Goal: Information Seeking & Learning: Learn about a topic

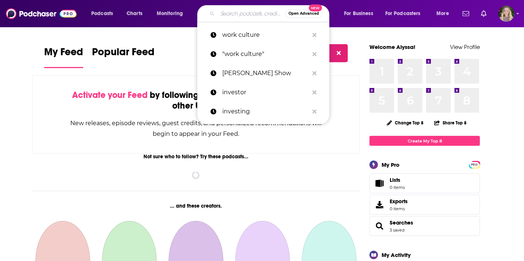
click at [243, 16] on input "Search podcasts, credits, & more..." at bounding box center [252, 14] width 68 height 12
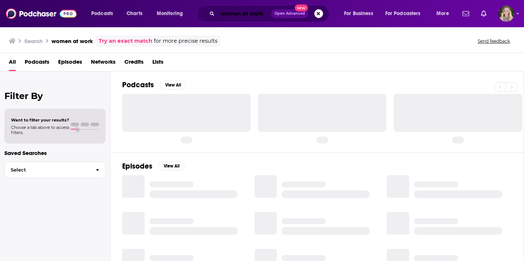
click at [223, 15] on input "women at work" at bounding box center [245, 14] width 54 height 12
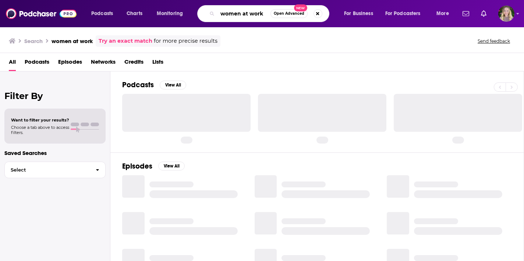
click at [238, 15] on input "women at work" at bounding box center [244, 14] width 53 height 12
click at [243, 15] on input "women at work" at bounding box center [244, 14] width 53 height 12
drag, startPoint x: 243, startPoint y: 15, endPoint x: 261, endPoint y: 17, distance: 18.1
click at [261, 17] on input "women at work" at bounding box center [244, 14] width 53 height 12
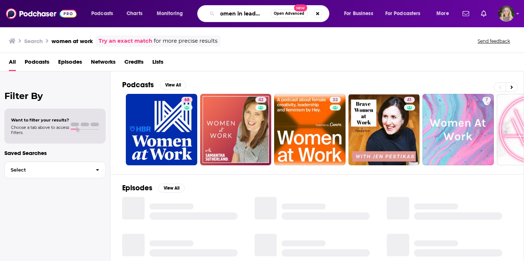
scroll to position [0, 10]
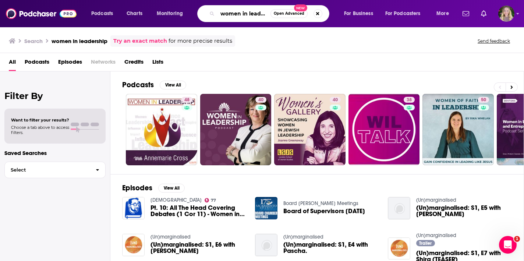
click at [253, 16] on input "women in leadership" at bounding box center [244, 14] width 53 height 12
paste input "9 to 5ish with the Skimm"
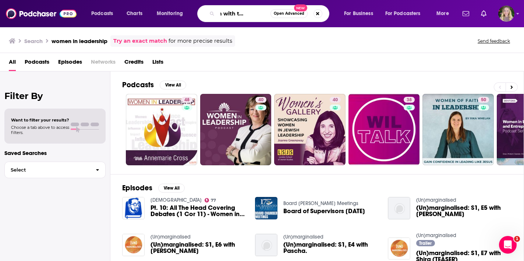
type input "9 to 5ish with the Skimm"
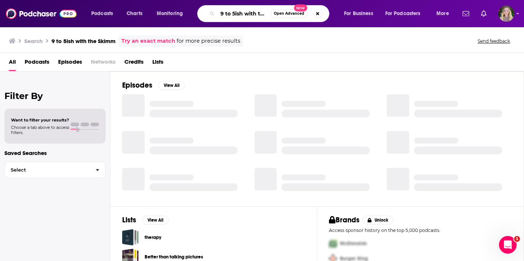
click at [233, 16] on input "9 to 5ish with the Skimm" at bounding box center [244, 14] width 53 height 12
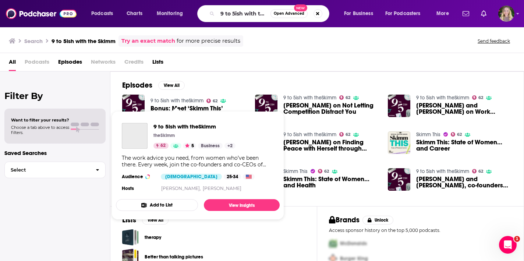
click at [169, 100] on link "9 to 5ish with theSkimm" at bounding box center [177, 101] width 53 height 6
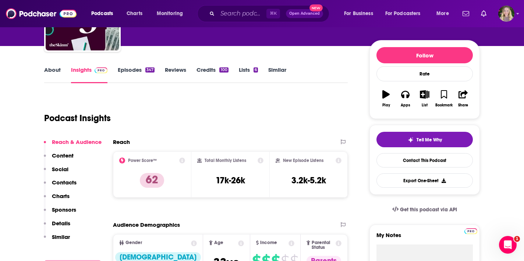
scroll to position [67, 0]
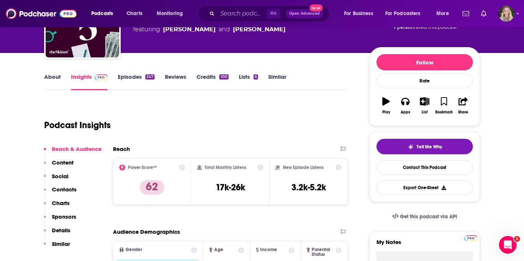
click at [137, 78] on link "Episodes 347" at bounding box center [136, 81] width 37 height 17
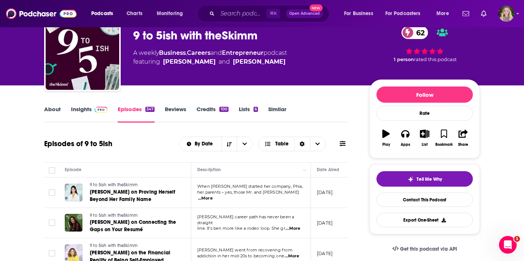
scroll to position [4, 0]
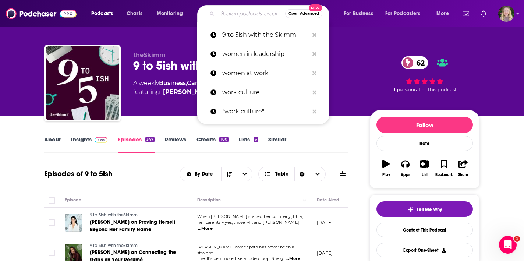
click at [240, 9] on input "Search podcasts, credits, & more..." at bounding box center [252, 14] width 68 height 12
paste input "Career Contessa"
type input "Career Contessa"
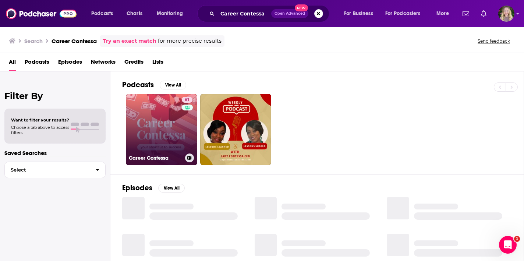
click at [172, 123] on link "61 Career Contessa" at bounding box center [161, 129] width 71 height 71
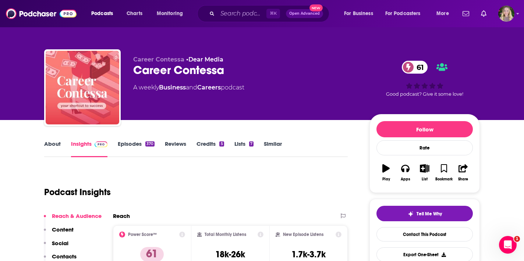
click at [132, 150] on link "Episodes 370" at bounding box center [136, 148] width 37 height 17
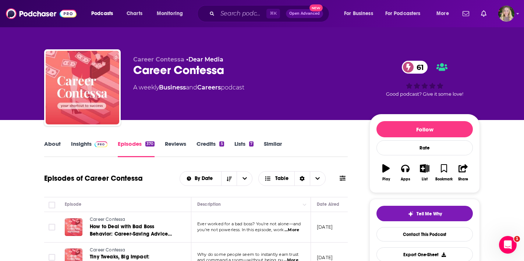
click at [95, 141] on span at bounding box center [101, 143] width 13 height 7
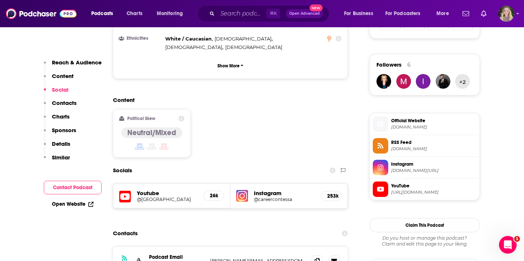
scroll to position [611, 0]
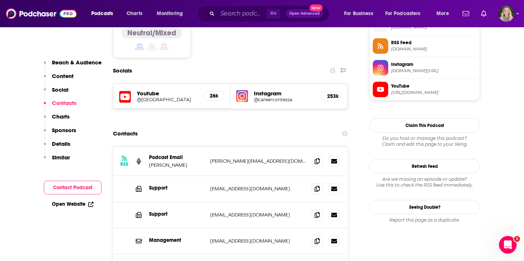
drag, startPoint x: 186, startPoint y: 135, endPoint x: 153, endPoint y: 135, distance: 33.1
click at [153, 162] on p "Mari Llewellyn" at bounding box center [176, 165] width 55 height 6
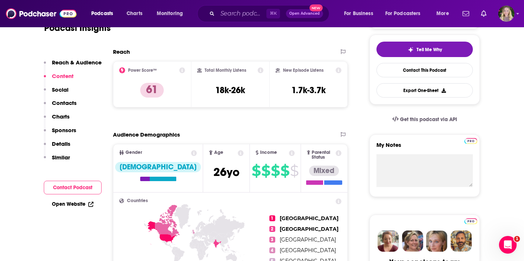
scroll to position [0, 0]
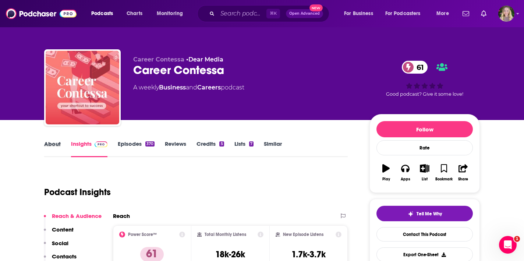
click at [61, 151] on div "About" at bounding box center [57, 148] width 27 height 17
click at [56, 144] on link "About" at bounding box center [52, 148] width 17 height 17
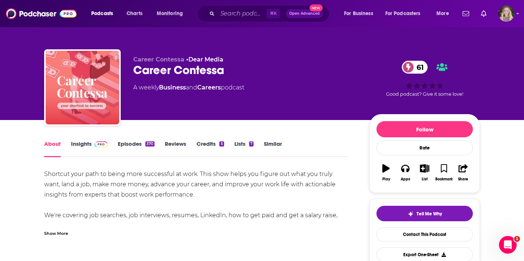
click at [61, 236] on div "Show More" at bounding box center [56, 232] width 24 height 7
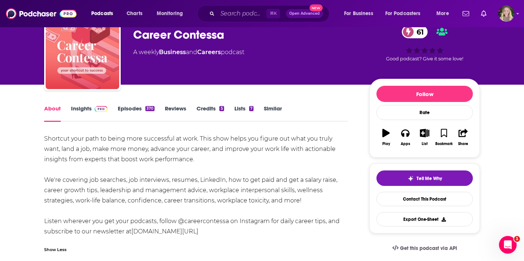
scroll to position [43, 0]
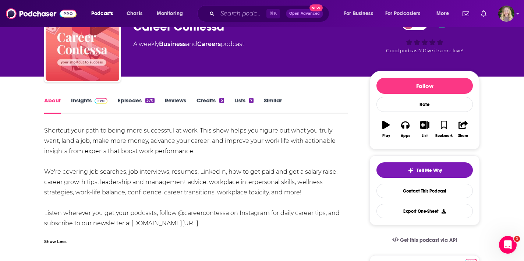
click at [89, 100] on link "Insights" at bounding box center [89, 105] width 36 height 17
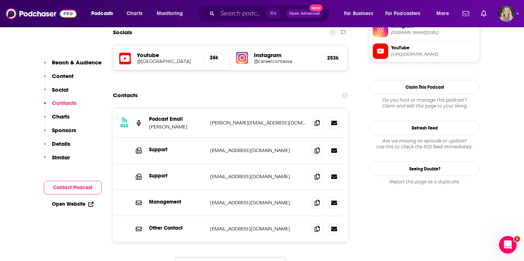
scroll to position [649, 0]
drag, startPoint x: 150, startPoint y: 99, endPoint x: 183, endPoint y: 100, distance: 33.2
click at [183, 124] on p "Mari Llewellyn" at bounding box center [176, 127] width 55 height 6
copy p "Mari Llewellyn"
click at [218, 120] on p "michaela@copilotcollective.co" at bounding box center [258, 123] width 96 height 6
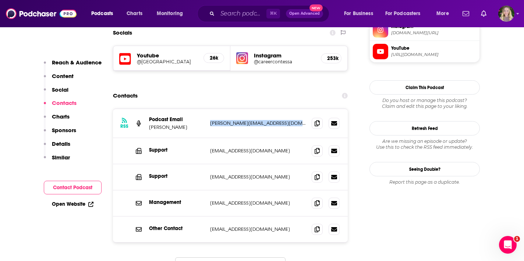
drag, startPoint x: 218, startPoint y: 95, endPoint x: 280, endPoint y: 96, distance: 62.2
click at [280, 120] on p "michaela@copilotcollective.co" at bounding box center [258, 123] width 96 height 6
copy div "michaela@copilotcollective.co michaela@copilotcollective.co"
click at [239, 12] on input "Search podcasts, credits, & more..." at bounding box center [242, 14] width 49 height 12
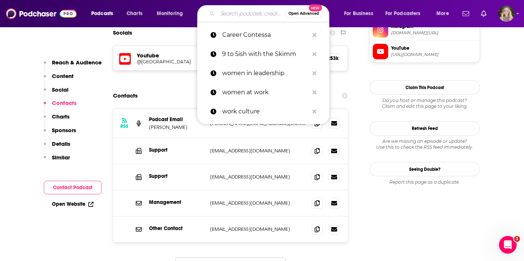
paste input "Fast Company: The Way We Work Fast Company deputy editor [PERSON_NAME] takes li…"
type input "Fast Company: The Way We Work Fast Company deputy editor [PERSON_NAME] takes li…"
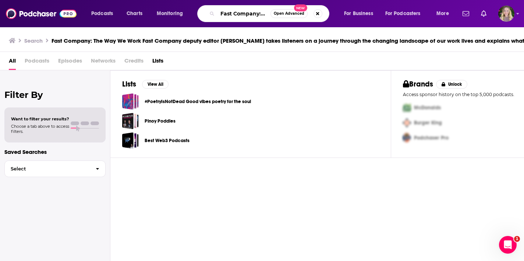
click at [226, 13] on input "Fast Company: The Way We Work Fast Company deputy editor [PERSON_NAME] takes li…" at bounding box center [244, 14] width 53 height 12
click at [229, 13] on input "Fast Company: The Way We Work Fast Company deputy editor [PERSON_NAME] takes li…" at bounding box center [244, 14] width 53 height 12
click at [238, 15] on input "Fast Company: The Way We Work Fast Company deputy editor [PERSON_NAME] takes li…" at bounding box center [244, 14] width 53 height 12
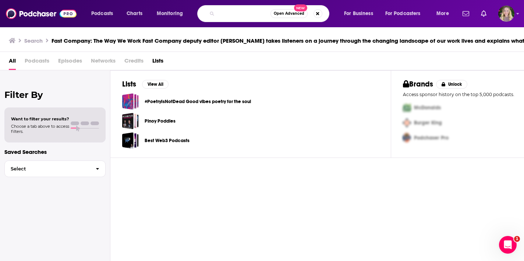
scroll to position [0, 518]
drag, startPoint x: 246, startPoint y: 15, endPoint x: 376, endPoint y: 38, distance: 132.3
click at [379, 39] on div "Podcasts Charts Monitoring Fast Company: The Way We Work Fast Company deputy ed…" at bounding box center [262, 130] width 524 height 261
click at [243, 18] on input "Fast Company: The Way We Work Fast Company deputy editor [PERSON_NAME] takes li…" at bounding box center [244, 14] width 53 height 12
click at [232, 14] on input "Fast Company: The Way We Work Fast Company deputy editor [PERSON_NAME] takes li…" at bounding box center [244, 14] width 53 height 12
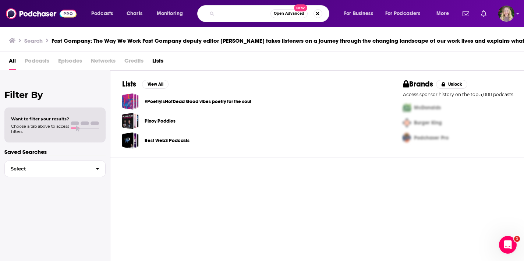
click at [232, 14] on input "Fast Company: The Way We Work Fast Company deputy editor [PERSON_NAME] takes li…" at bounding box center [244, 14] width 53 height 12
paste input "Search podcasts, credits, & more..."
type input "Fast Company: The Way We Work"
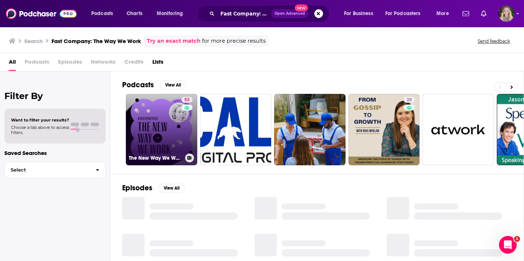
click at [170, 131] on link "53 The New Way We Work" at bounding box center [161, 129] width 71 height 71
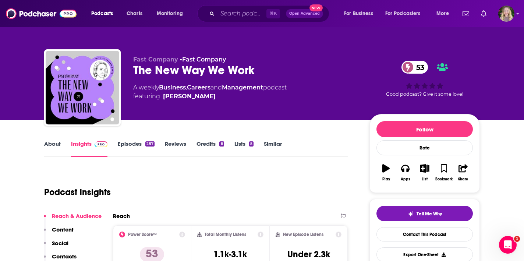
click at [59, 146] on link "About" at bounding box center [52, 148] width 17 height 17
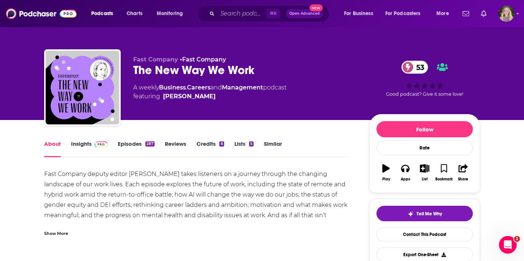
click at [167, 66] on div "The New Way We Work 53" at bounding box center [245, 70] width 225 height 14
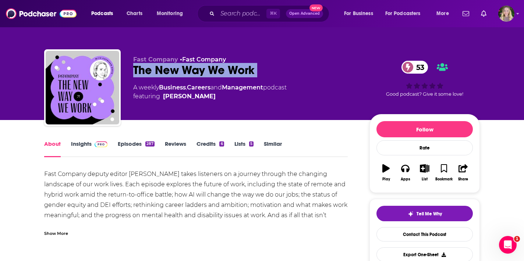
click at [167, 66] on div "The New Way We Work 53" at bounding box center [245, 70] width 225 height 14
copy div "The New Way We Work 53"
click at [131, 151] on link "Episodes 287" at bounding box center [136, 148] width 37 height 17
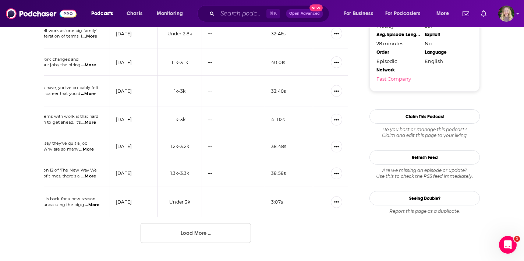
scroll to position [0, 209]
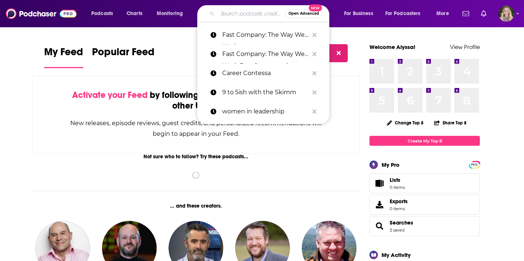
click at [224, 14] on input "Search podcasts, credits, & more..." at bounding box center [252, 14] width 68 height 12
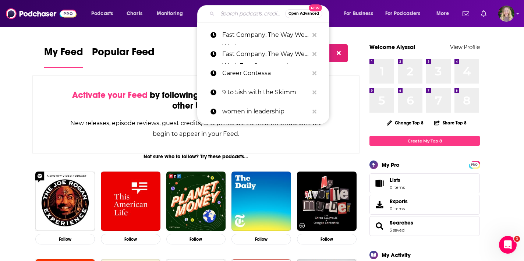
paste input "Superwomen With [PERSON_NAME]"
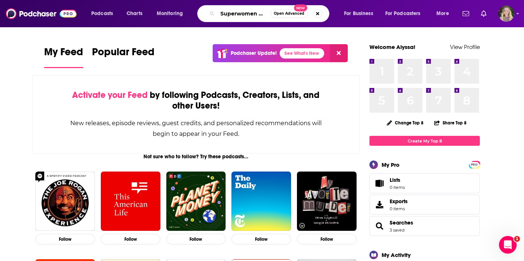
scroll to position [0, 51]
type input "Superwomen With [PERSON_NAME]"
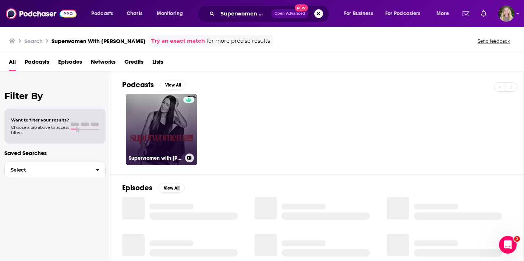
click at [173, 108] on link "Superwomen with [PERSON_NAME]" at bounding box center [161, 129] width 71 height 71
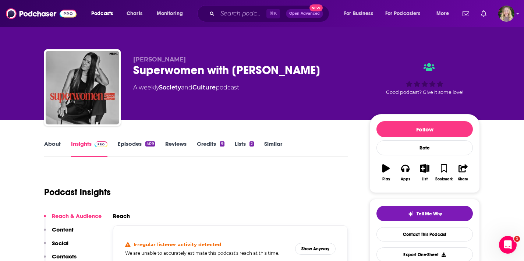
scroll to position [86, 0]
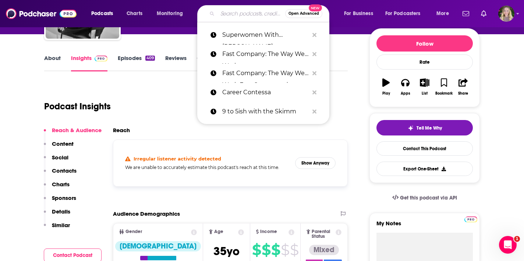
click at [231, 11] on input "Search podcasts, credits, & more..." at bounding box center [252, 14] width 68 height 12
paste input "The She Leads Podcast"
type input "The She Leads Podcast"
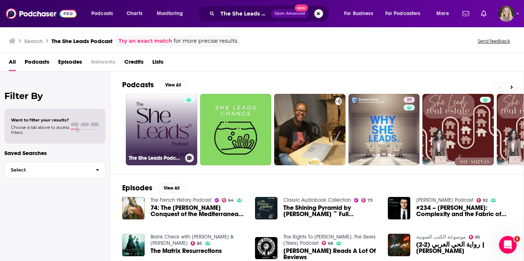
click at [168, 127] on link "The She Leads Podcast | Rewriting the Rules of Entrepreneurship" at bounding box center [161, 129] width 71 height 71
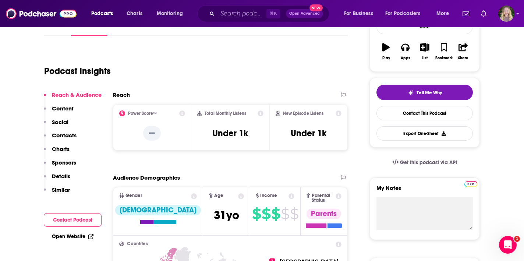
scroll to position [92, 0]
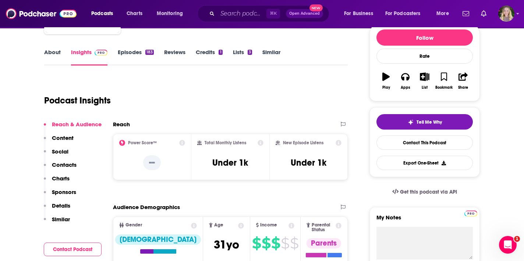
click at [125, 53] on link "Episodes 183" at bounding box center [136, 57] width 36 height 17
